Goal: Task Accomplishment & Management: Use online tool/utility

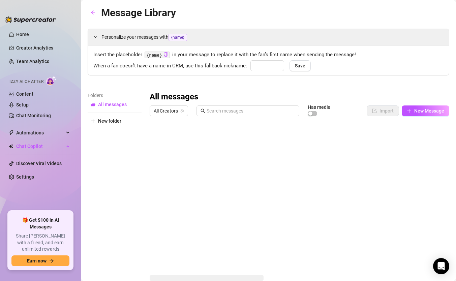
type input "baby"
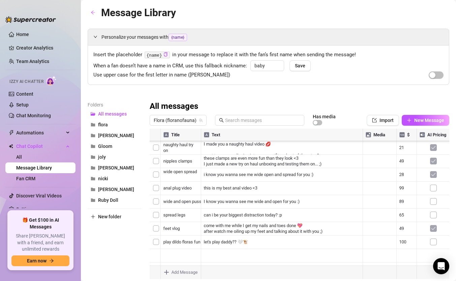
scroll to position [18, 0]
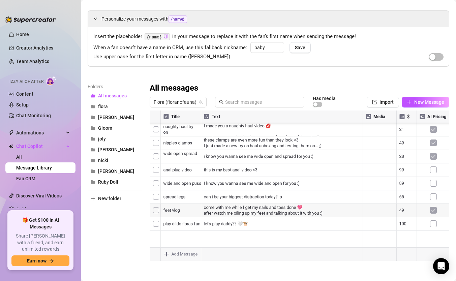
click at [386, 204] on div at bounding box center [300, 186] width 300 height 150
click at [434, 207] on div at bounding box center [300, 186] width 300 height 150
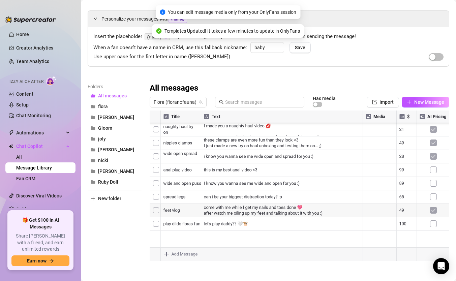
click at [434, 177] on div at bounding box center [300, 186] width 300 height 150
click at [435, 161] on div at bounding box center [300, 186] width 300 height 150
click at [434, 165] on div at bounding box center [300, 186] width 300 height 150
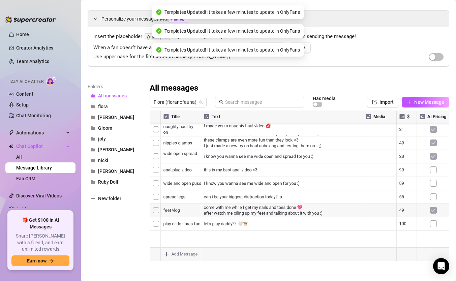
click at [435, 174] on div at bounding box center [300, 186] width 300 height 150
click at [434, 173] on div at bounding box center [300, 186] width 300 height 150
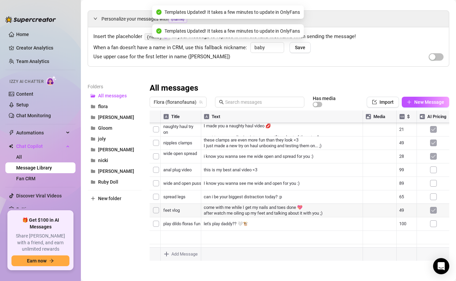
click at [433, 162] on div at bounding box center [300, 186] width 300 height 150
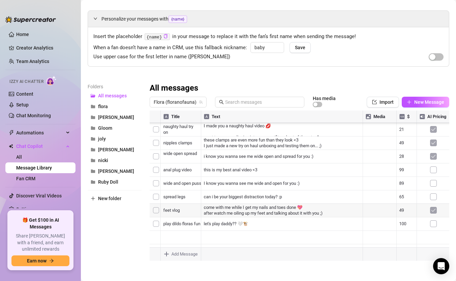
click at [402, 221] on div at bounding box center [300, 186] width 300 height 150
click at [402, 217] on div at bounding box center [300, 186] width 300 height 150
click at [402, 217] on textarea "49" at bounding box center [407, 220] width 16 height 6
click at [411, 118] on div at bounding box center [300, 186] width 300 height 150
click at [406, 116] on div at bounding box center [300, 186] width 300 height 150
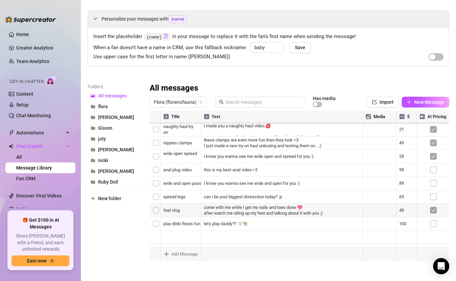
click at [406, 116] on div at bounding box center [300, 186] width 300 height 150
click at [404, 219] on div at bounding box center [300, 186] width 300 height 150
click at [404, 219] on textarea "49" at bounding box center [407, 220] width 16 height 6
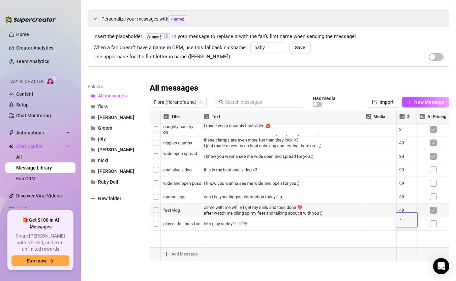
type textarea "79"
click at [404, 205] on div at bounding box center [300, 186] width 300 height 150
click at [403, 206] on div at bounding box center [300, 186] width 300 height 150
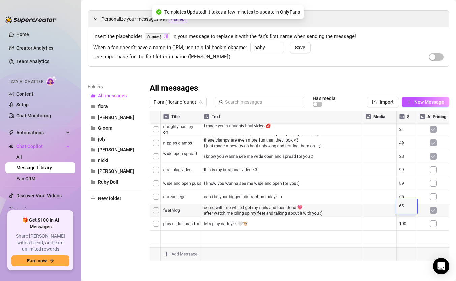
click at [403, 206] on textarea "65" at bounding box center [407, 206] width 16 height 6
type textarea "79"
click at [402, 166] on div at bounding box center [300, 186] width 300 height 150
click at [404, 163] on div at bounding box center [300, 186] width 300 height 150
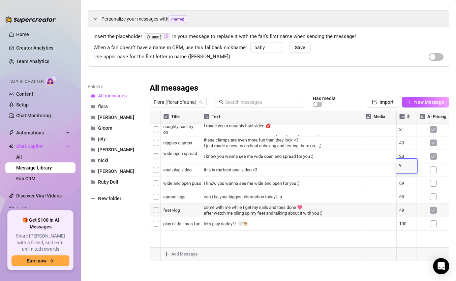
type textarea "99"
click at [402, 151] on div at bounding box center [300, 186] width 300 height 150
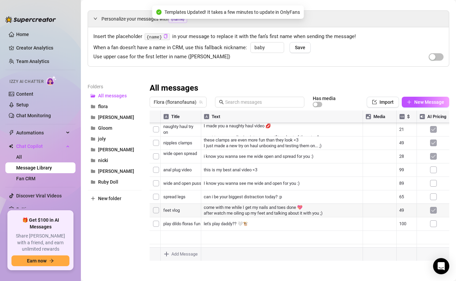
scroll to position [572, 0]
click at [403, 162] on div at bounding box center [300, 186] width 300 height 150
click at [403, 162] on textarea "49" at bounding box center [407, 164] width 16 height 6
type textarea "69"
click at [401, 151] on div at bounding box center [300, 186] width 300 height 150
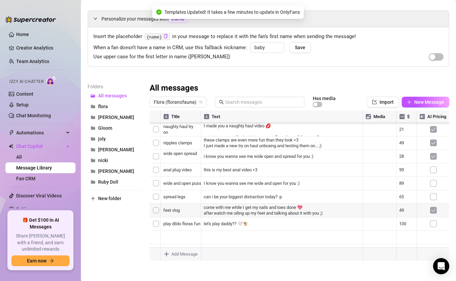
scroll to position [564, 0]
click at [403, 157] on div at bounding box center [300, 186] width 300 height 150
click at [403, 157] on textarea "21" at bounding box center [407, 158] width 16 height 6
type textarea "3"
type textarea "49"
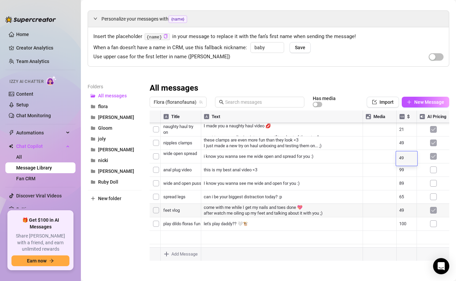
click at [406, 146] on div at bounding box center [300, 186] width 300 height 150
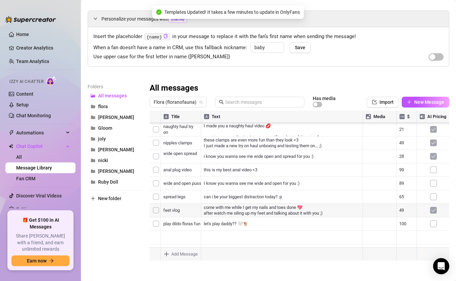
scroll to position [519, 0]
click at [403, 192] on div at bounding box center [300, 186] width 300 height 150
click at [403, 192] on textarea "79" at bounding box center [407, 190] width 16 height 6
type textarea "100"
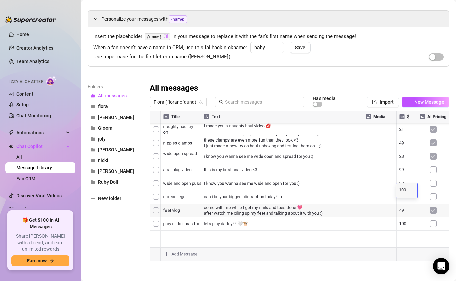
click at [404, 177] on div at bounding box center [300, 186] width 300 height 150
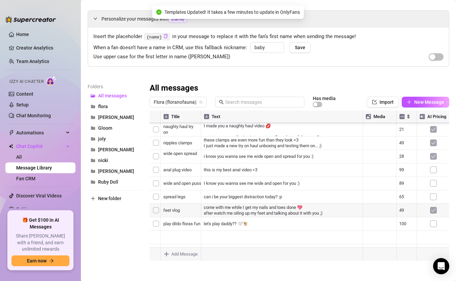
click at [403, 163] on div at bounding box center [300, 186] width 300 height 150
click at [404, 164] on div at bounding box center [300, 186] width 300 height 150
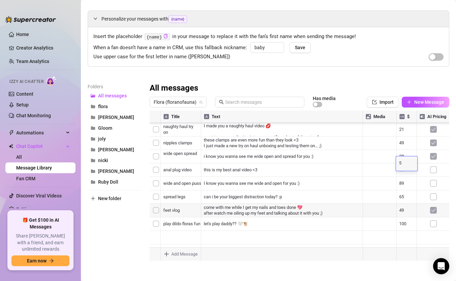
type textarea "59"
click at [408, 140] on div at bounding box center [300, 186] width 300 height 150
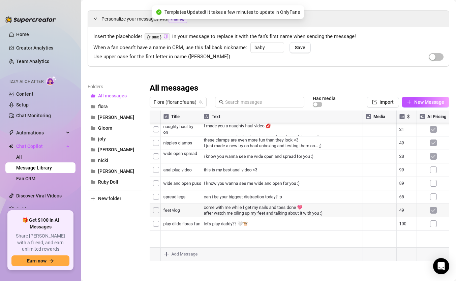
scroll to position [468, 0]
click at [402, 158] on div at bounding box center [300, 186] width 300 height 150
type textarea "79"
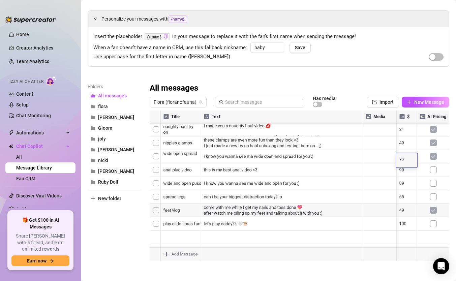
click at [405, 148] on div at bounding box center [300, 186] width 300 height 150
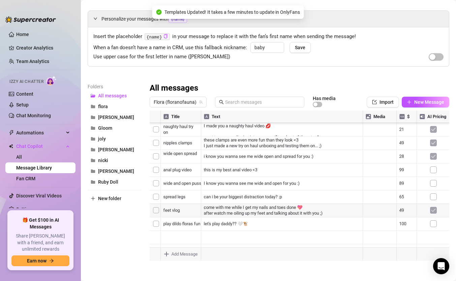
scroll to position [593, 0]
